Goal: Contribute content

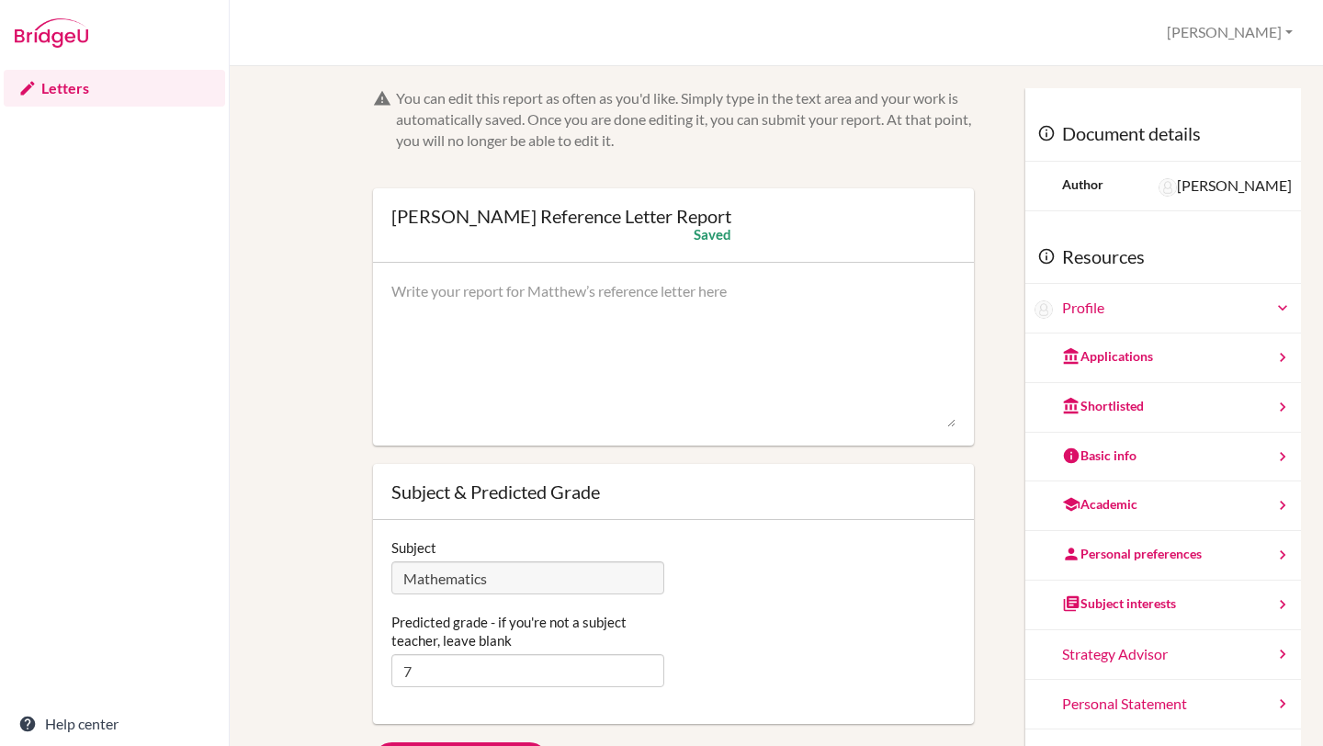
click at [619, 295] on textarea at bounding box center [673, 354] width 564 height 147
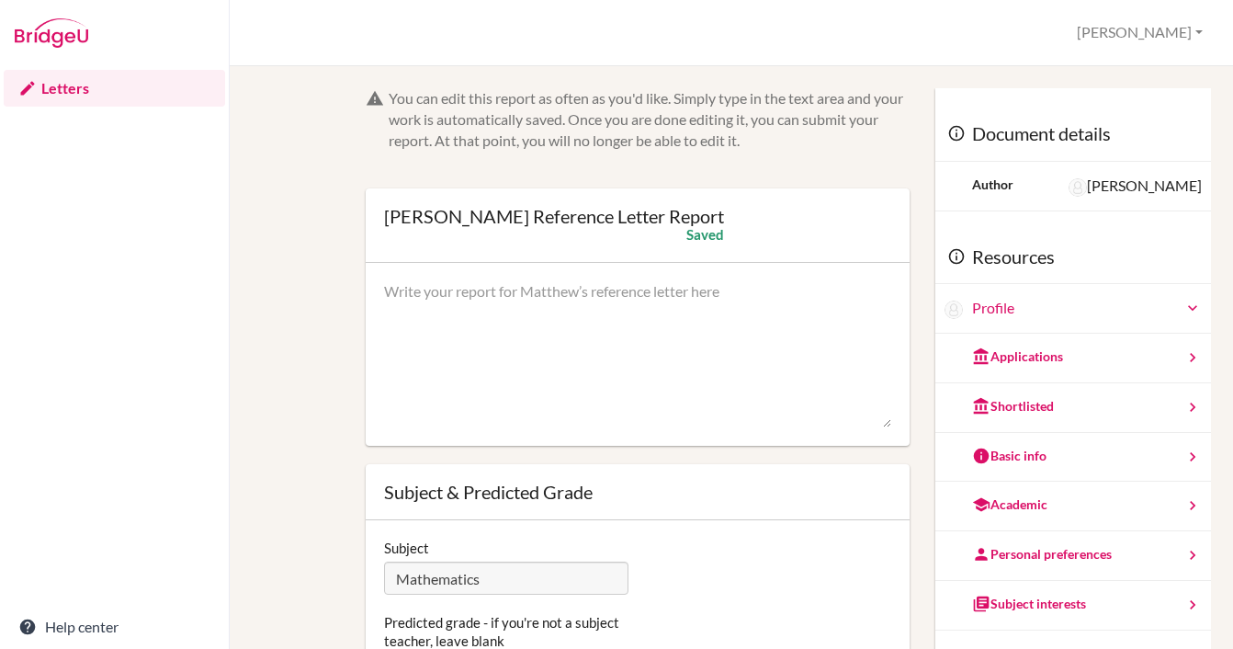
click at [544, 322] on textarea at bounding box center [637, 354] width 507 height 147
paste textarea "is a very respectful and motivated learner who consistently demonstrates maturi…"
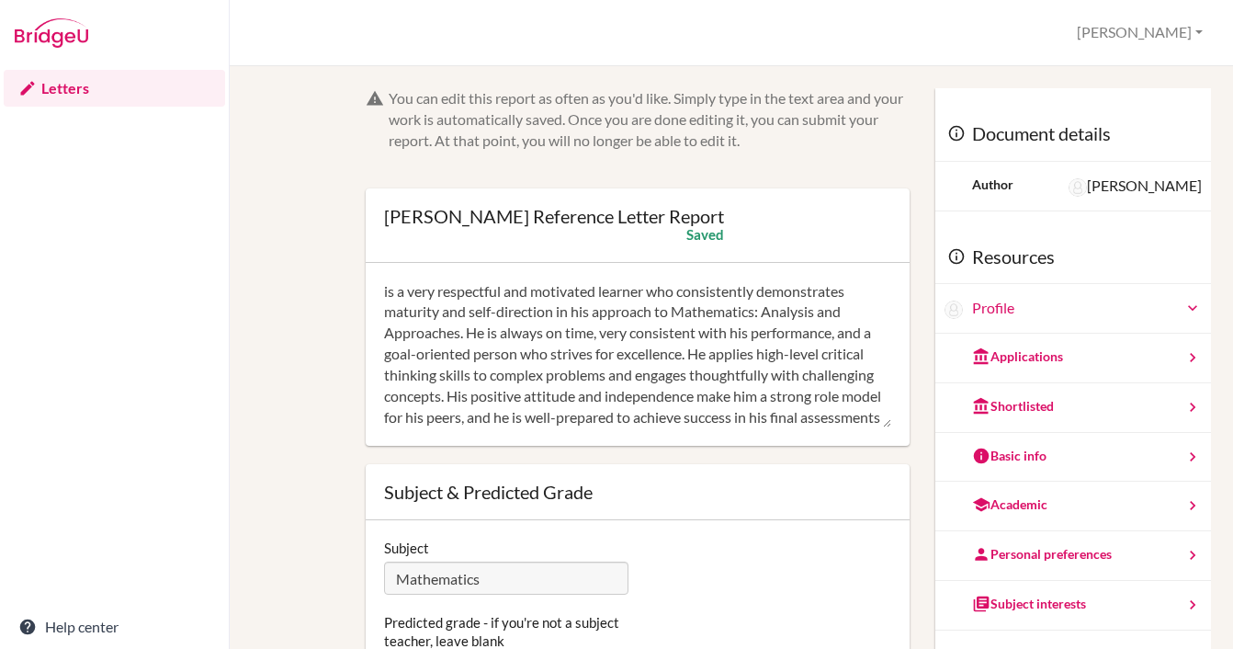
click at [385, 292] on textarea "is a very respectful and motivated learner who consistently demonstrates maturi…" at bounding box center [637, 354] width 507 height 147
click at [707, 289] on textarea "[PERSON_NAME] is a very respectful and motivated learner who consistently demon…" at bounding box center [637, 354] width 507 height 147
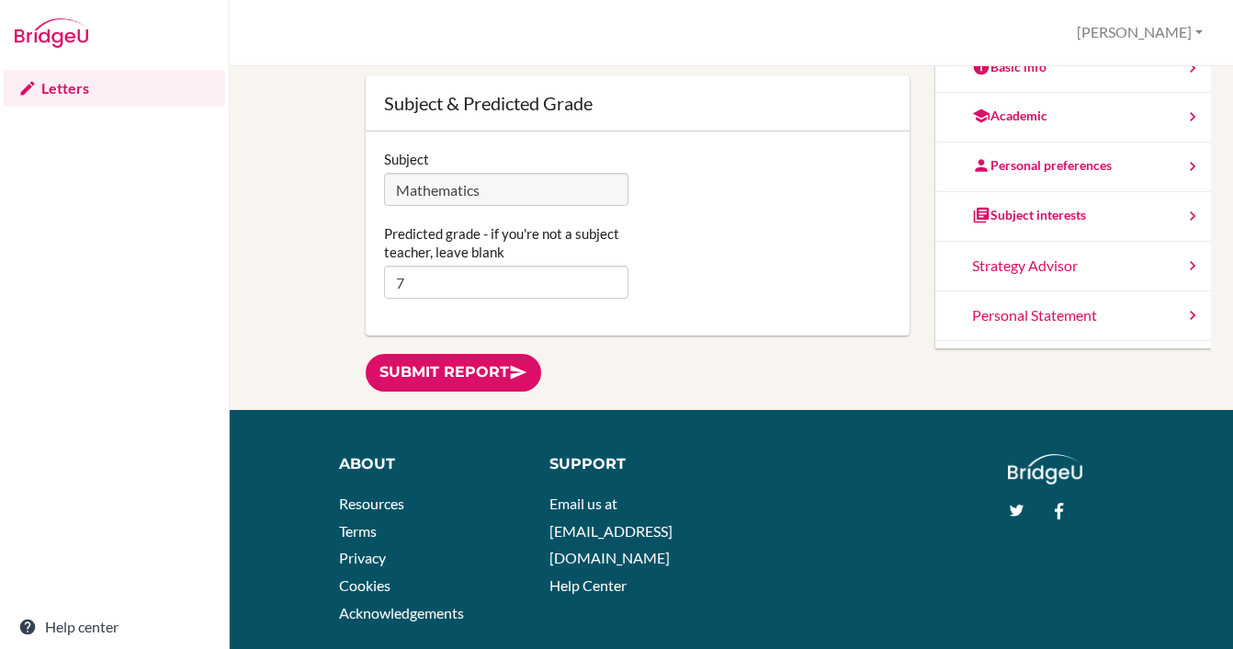
scroll to position [388, 0]
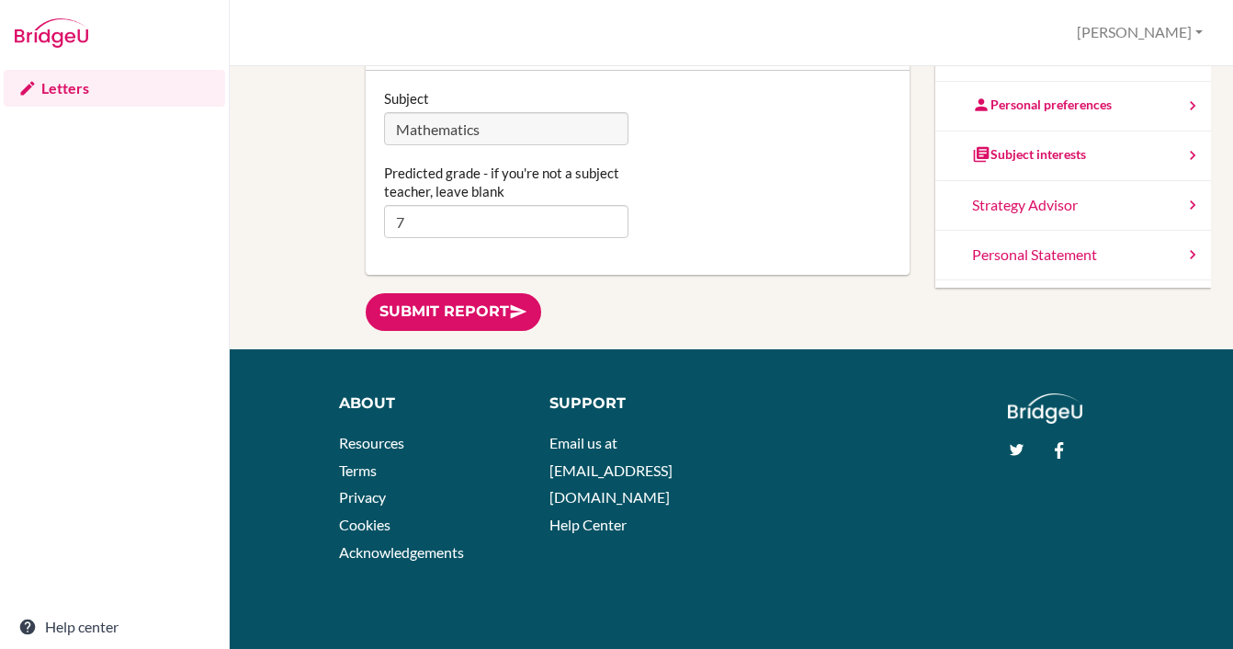
type textarea "[PERSON_NAME] is a very respectful and motivated individual who consistently de…"
click at [828, 322] on div "Submit report" at bounding box center [638, 312] width 544 height 38
click at [804, 187] on div "Predicted grade - if you're not a subject teacher, leave blank 7" at bounding box center [637, 201] width 525 height 74
click at [677, 321] on div "Submit report" at bounding box center [638, 312] width 544 height 38
click at [488, 308] on link "Submit report" at bounding box center [453, 312] width 175 height 38
